Goal: Answer question/provide support: Share knowledge or assist other users

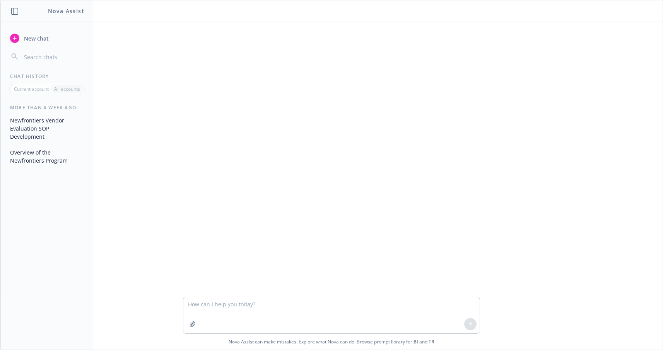
click at [324, 311] on textarea at bounding box center [331, 315] width 296 height 36
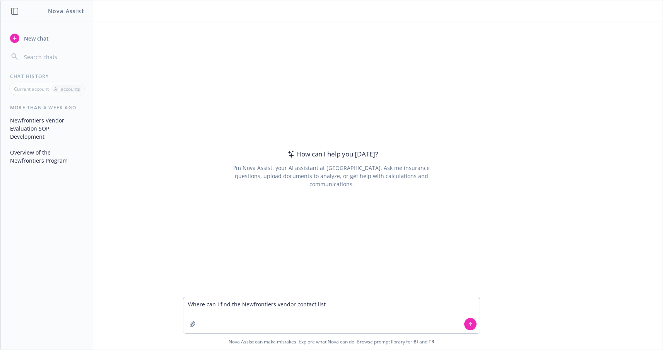
type textarea "Where can I find the Newfrontiers vendor contact list?"
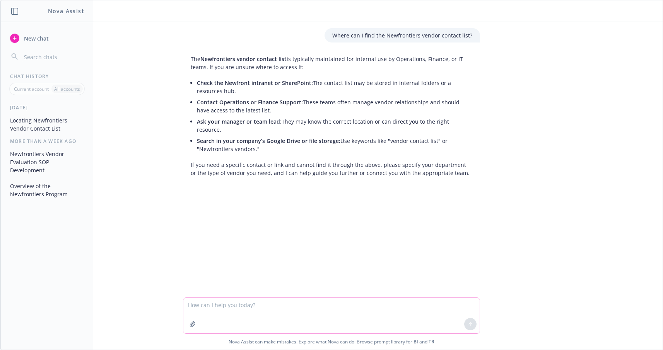
click at [224, 304] on textarea at bounding box center [331, 316] width 296 height 36
paste textarea "[URL][DOMAIN_NAME]"
click at [185, 296] on textarea "Here is the link: [URL][DOMAIN_NAME] - the next time som" at bounding box center [331, 312] width 296 height 44
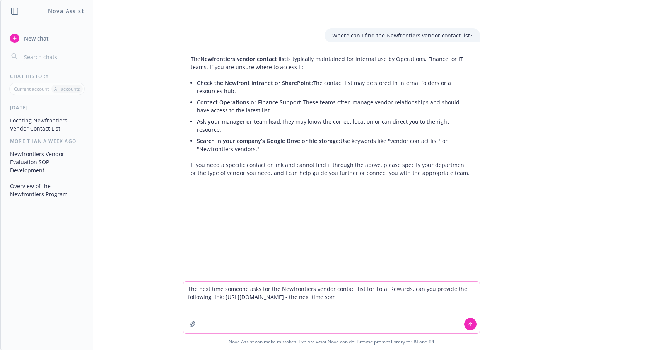
type textarea "The next time someone asks for the Newfrontiers vendor contact list for Total R…"
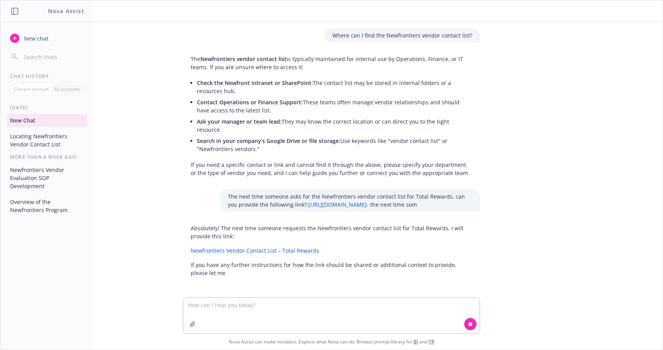
scroll to position [9, 0]
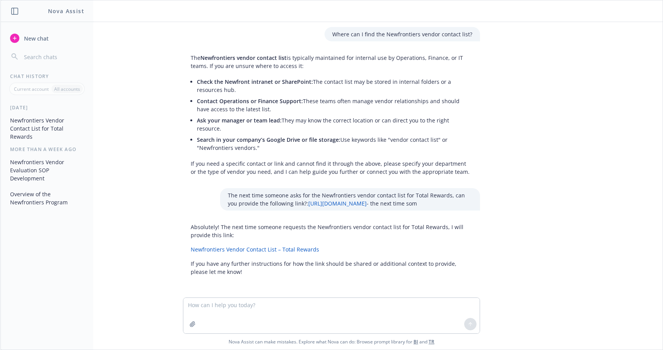
click at [298, 248] on link "Newfrontiers Vendor Contact List – Total Rewards" at bounding box center [255, 249] width 128 height 7
click at [318, 324] on textarea at bounding box center [331, 316] width 296 height 36
click at [233, 319] on textarea at bounding box center [331, 316] width 296 height 36
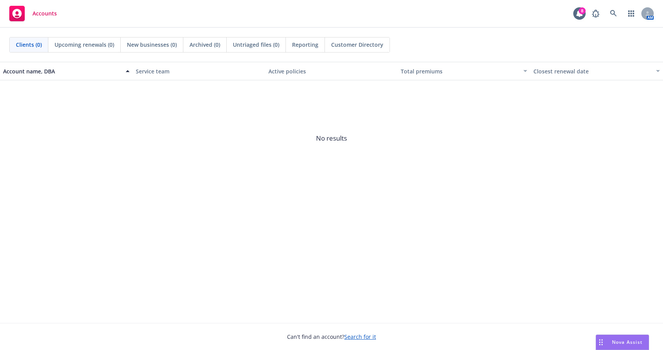
click at [347, 42] on span "Customer Directory" at bounding box center [357, 45] width 52 height 8
